Goal: Find specific page/section: Find specific page/section

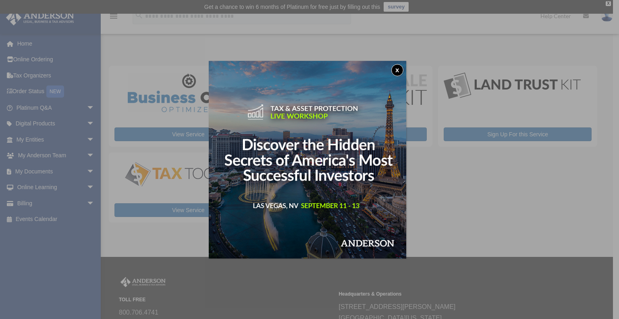
click at [398, 66] on button "x" at bounding box center [397, 70] width 12 height 12
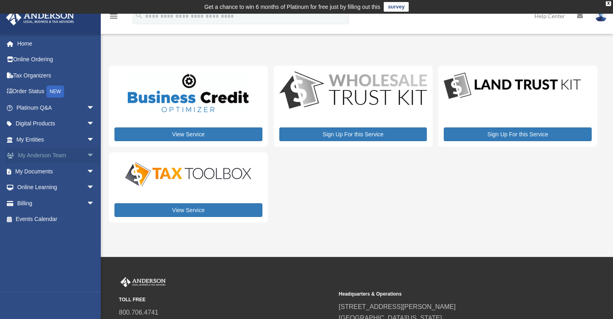
click at [54, 151] on link "My Anderson Team arrow_drop_down" at bounding box center [56, 155] width 101 height 16
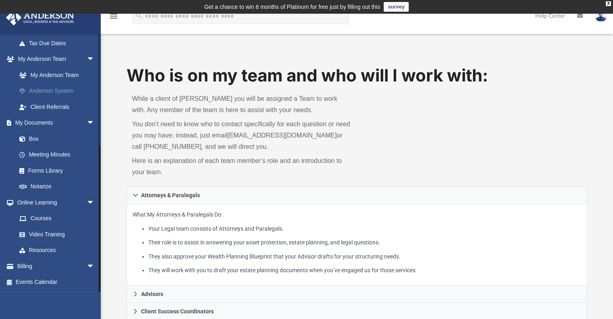
scroll to position [35, 0]
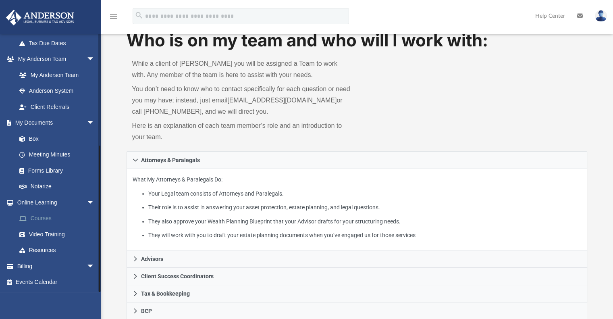
click at [51, 216] on link "Courses" at bounding box center [58, 218] width 95 height 16
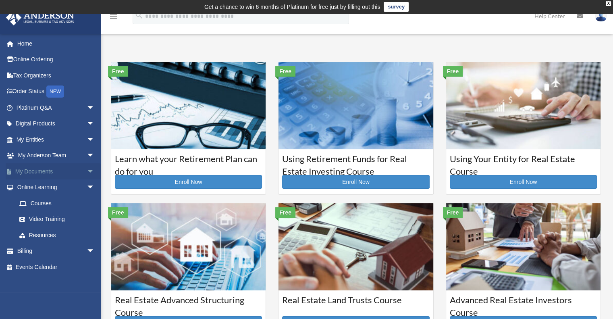
click at [74, 169] on link "My Documents arrow_drop_down" at bounding box center [56, 171] width 101 height 16
click at [87, 172] on span "arrow_drop_down" at bounding box center [95, 171] width 16 height 17
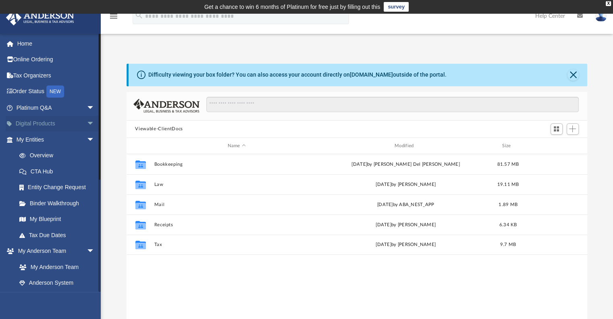
scroll to position [177, 454]
click at [87, 122] on span "arrow_drop_down" at bounding box center [95, 124] width 16 height 17
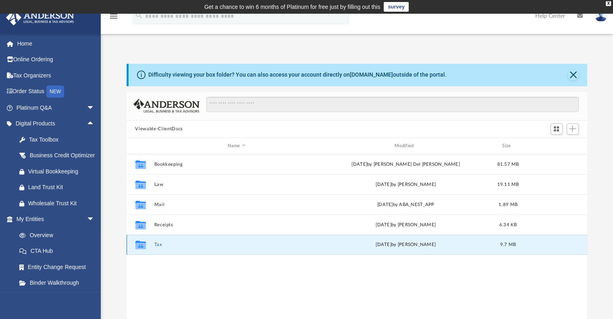
click at [158, 244] on button "Tax" at bounding box center [236, 244] width 165 height 5
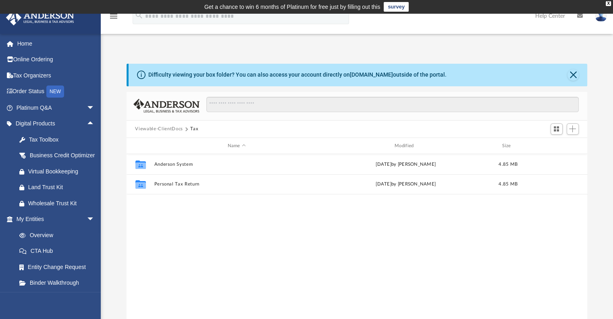
click at [169, 125] on button "Viewable-ClientDocs" at bounding box center [159, 128] width 48 height 7
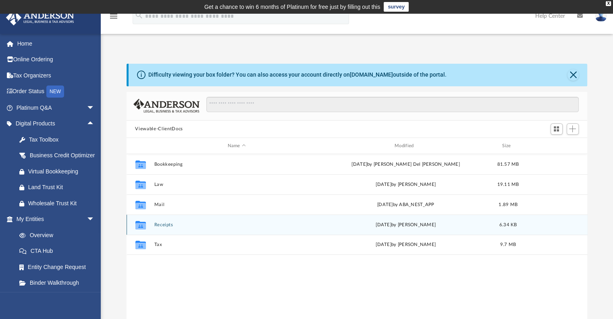
click at [164, 227] on div "Collaborated Folder Receipts Thu Dec 12 2024 by Cora Melot 6.34 KB" at bounding box center [356, 224] width 461 height 20
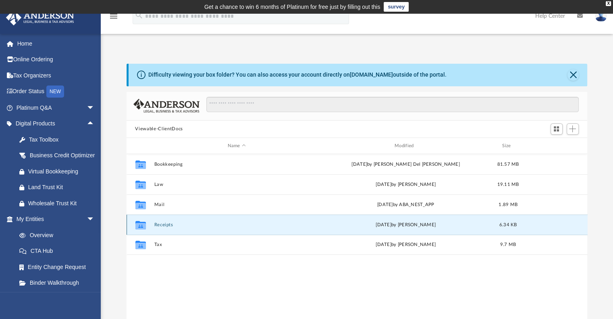
click at [161, 226] on button "Receipts" at bounding box center [236, 224] width 165 height 5
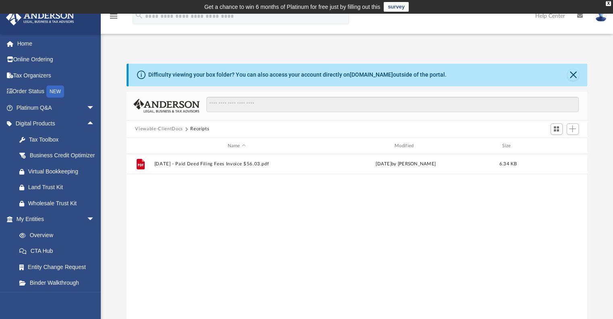
click at [176, 127] on button "Viewable-ClientDocs" at bounding box center [159, 128] width 48 height 7
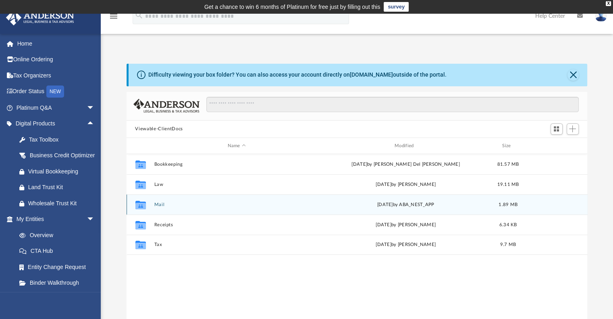
click at [163, 206] on button "Mail" at bounding box center [236, 204] width 165 height 5
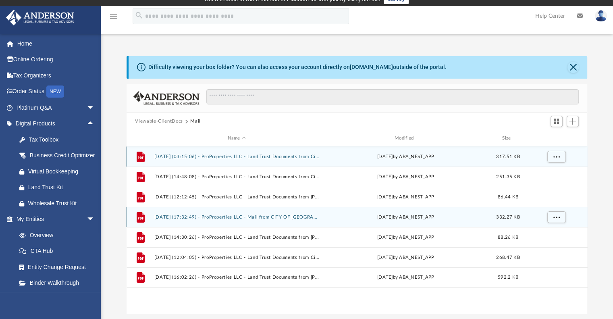
scroll to position [0, 0]
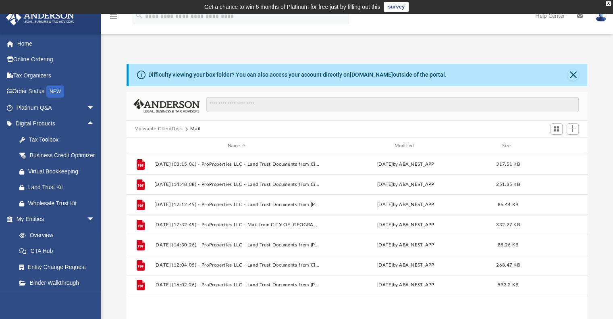
click at [175, 126] on button "Viewable-ClientDocs" at bounding box center [159, 128] width 48 height 7
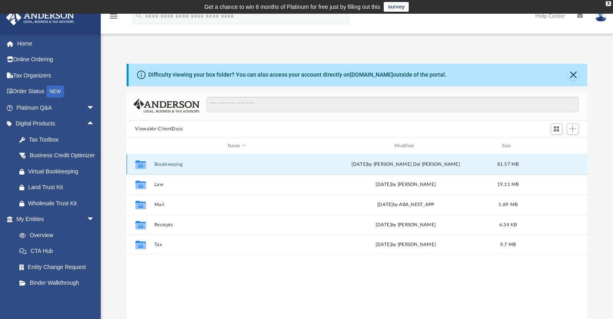
click at [166, 164] on button "Bookkeeping" at bounding box center [236, 163] width 165 height 5
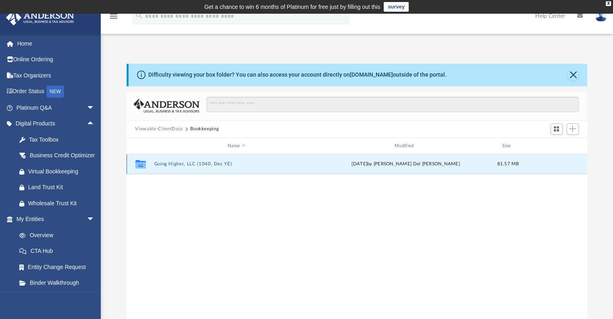
click at [166, 164] on button "Going Higher, LLC (1040, Dec YE)" at bounding box center [236, 163] width 165 height 5
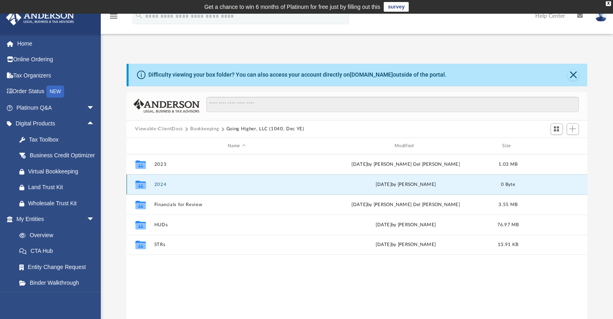
click at [162, 185] on button "2024" at bounding box center [236, 184] width 165 height 5
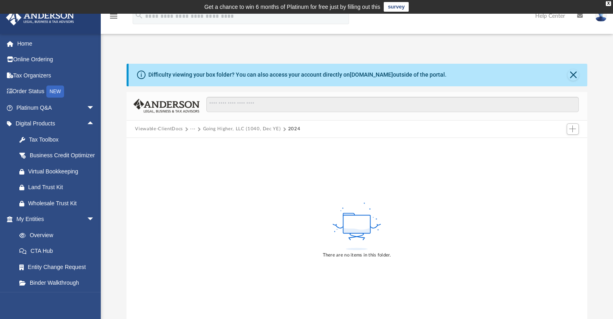
click at [214, 128] on button "Going Higher, LLC (1040, Dec YE)" at bounding box center [242, 128] width 78 height 7
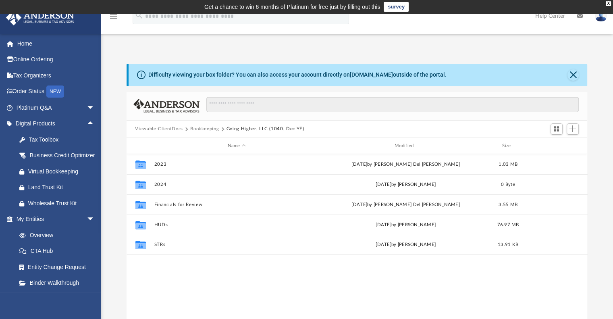
scroll to position [177, 454]
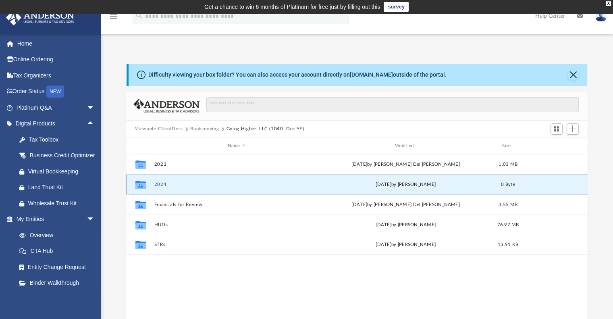
click at [157, 183] on button "2024" at bounding box center [236, 184] width 165 height 5
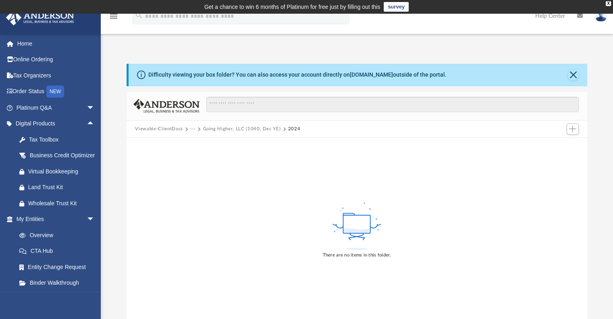
click at [259, 130] on button "Going Higher, LLC (1040, Dec YE)" at bounding box center [242, 128] width 78 height 7
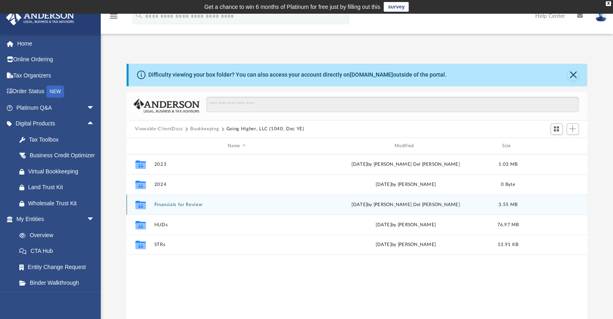
click at [182, 201] on div "Collaborated Folder Financials for Review Tue Jul 22 2025 by Ruby Del Prado 3.5…" at bounding box center [356, 204] width 461 height 20
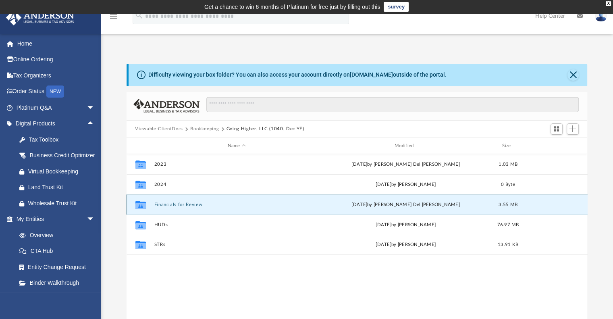
click at [176, 204] on button "Financials for Review" at bounding box center [236, 204] width 165 height 5
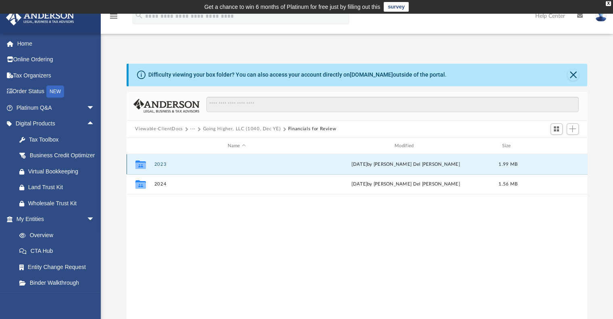
click at [159, 164] on button "2023" at bounding box center [236, 163] width 165 height 5
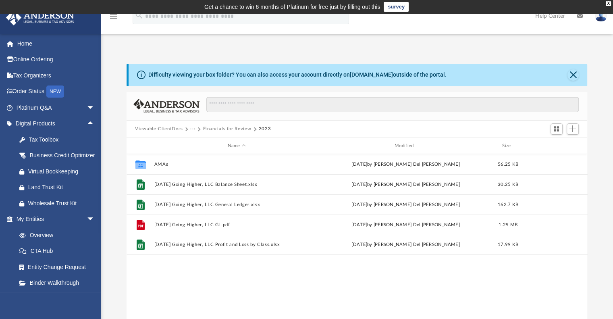
click at [212, 128] on button "Financials for Review" at bounding box center [227, 128] width 48 height 7
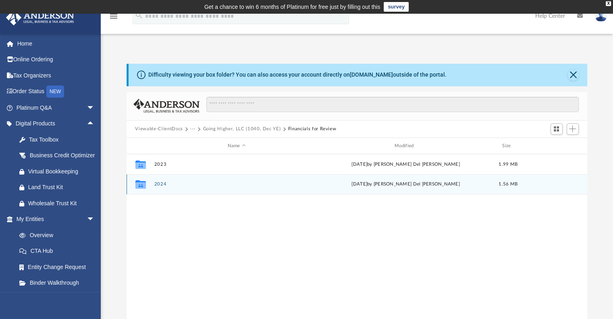
click at [158, 184] on button "2024" at bounding box center [236, 184] width 165 height 5
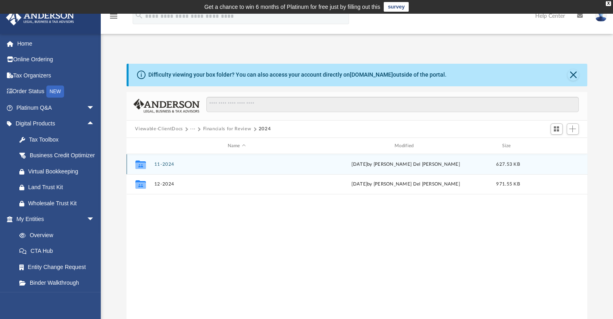
click at [163, 166] on button "11-2024" at bounding box center [236, 163] width 165 height 5
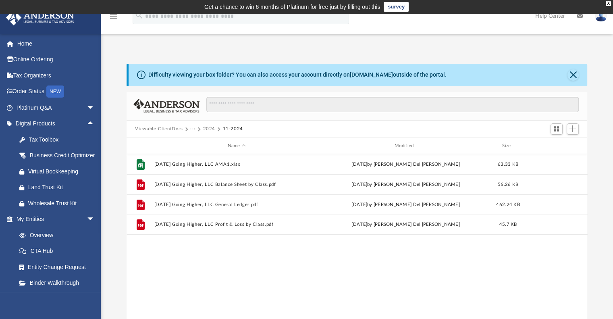
click at [211, 127] on button "2024" at bounding box center [209, 128] width 12 height 7
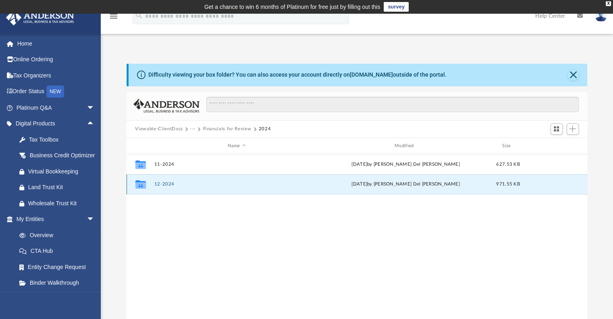
click at [166, 183] on button "12-2024" at bounding box center [236, 184] width 165 height 5
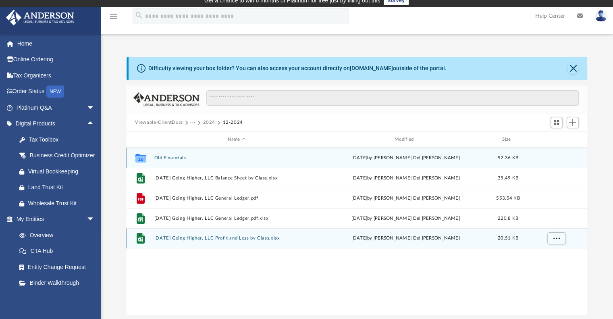
scroll to position [8, 0]
